Goal: Share content

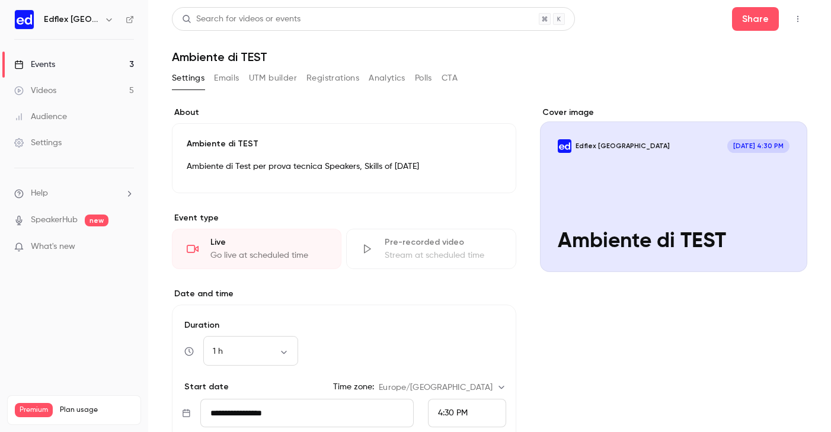
click at [58, 63] on link "Events 3" at bounding box center [74, 65] width 148 height 26
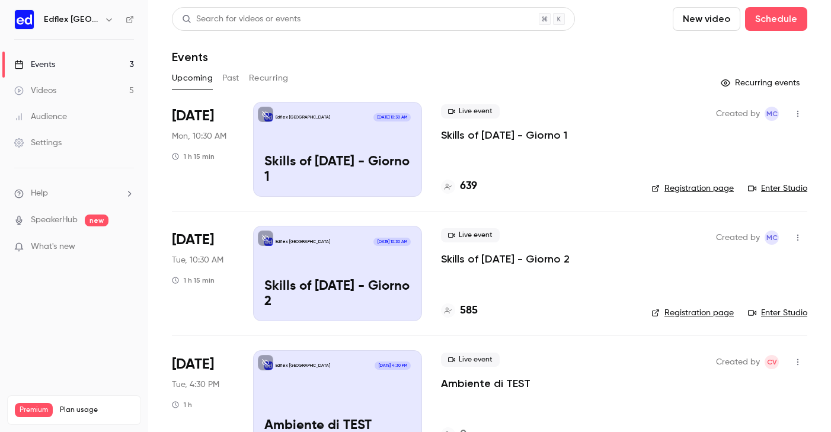
click at [491, 134] on p "Skills of [DATE] - Giorno 1" at bounding box center [504, 135] width 126 height 14
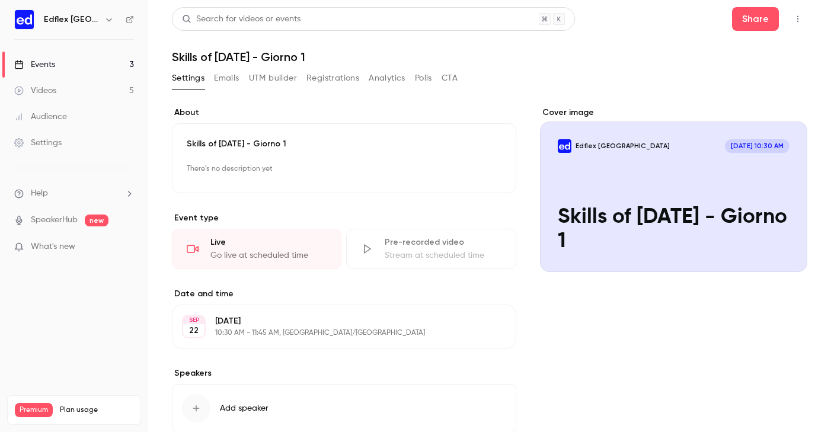
click at [55, 62] on div "Events" at bounding box center [34, 65] width 41 height 12
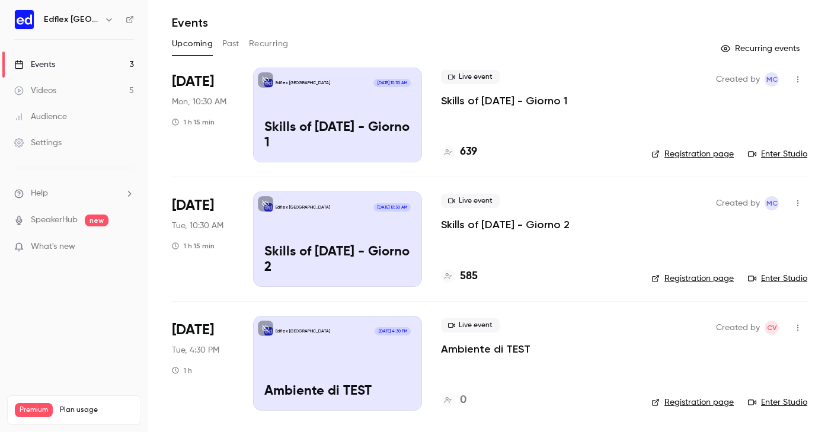
scroll to position [34, 0]
click at [340, 355] on div "Edflex [GEOGRAPHIC_DATA] [DATE] 4:30 PM Ambiente di TEST" at bounding box center [337, 363] width 169 height 95
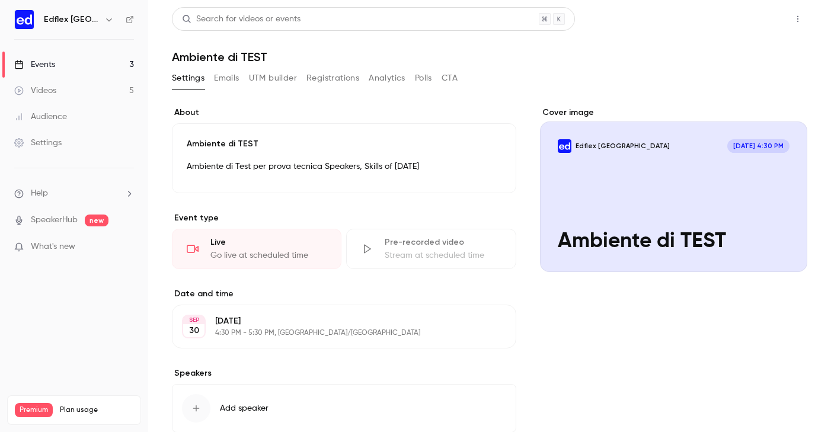
click at [745, 17] on button "Share" at bounding box center [755, 19] width 47 height 24
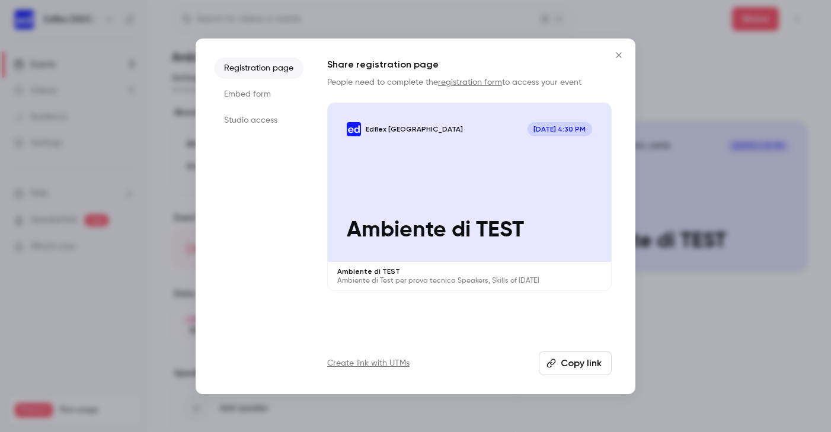
click at [251, 122] on li "Studio access" at bounding box center [259, 120] width 89 height 21
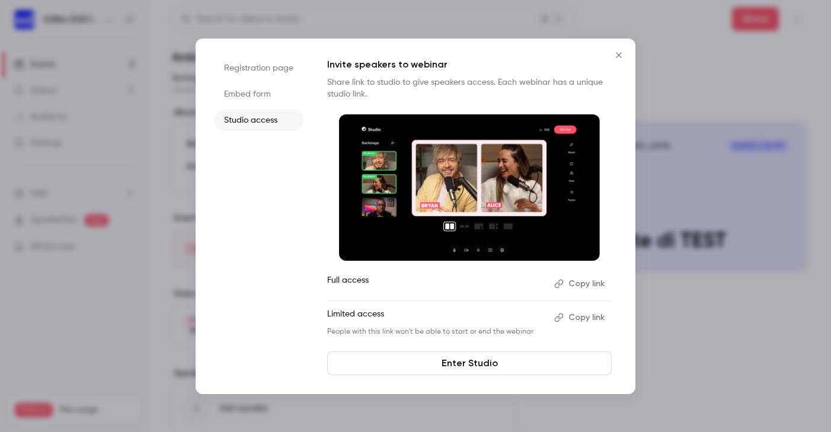
click at [590, 316] on button "Copy link" at bounding box center [581, 317] width 62 height 19
click at [458, 365] on link "Enter Studio" at bounding box center [469, 364] width 285 height 24
click at [621, 53] on icon "Close" at bounding box center [618, 54] width 5 height 5
